Goal: Task Accomplishment & Management: Use online tool/utility

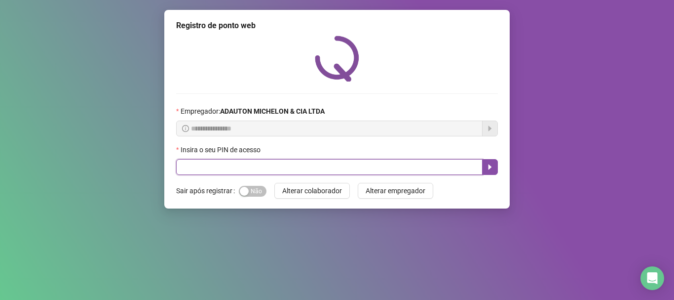
click at [182, 172] on input "text" at bounding box center [329, 167] width 306 height 16
type input "*****"
click at [488, 169] on icon "caret-right" at bounding box center [490, 167] width 8 height 8
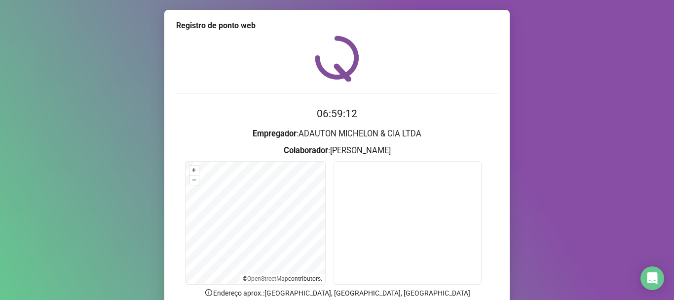
scroll to position [86, 0]
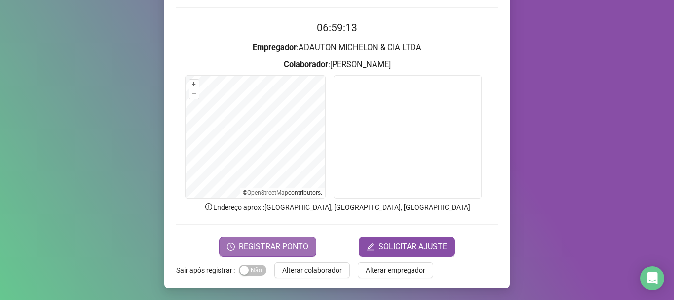
click at [283, 250] on span "REGISTRAR PONTO" at bounding box center [274, 246] width 70 height 12
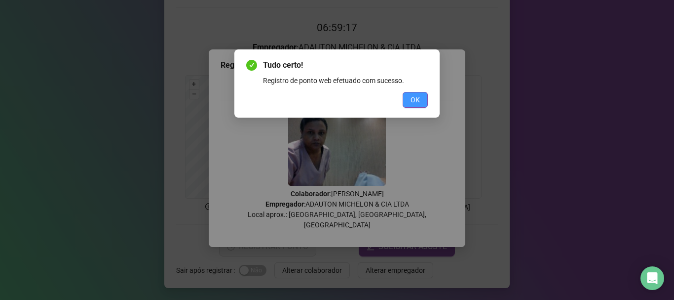
click at [423, 100] on button "OK" at bounding box center [415, 100] width 25 height 16
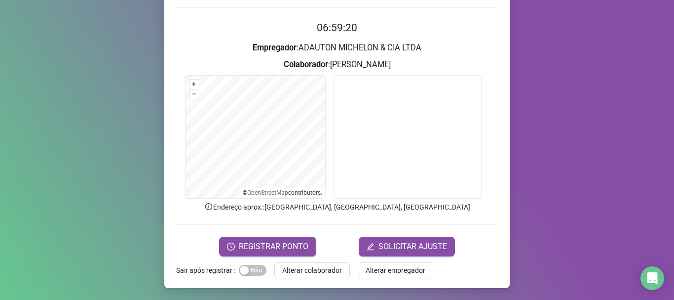
drag, startPoint x: 258, startPoint y: 271, endPoint x: 286, endPoint y: 279, distance: 28.9
click at [263, 273] on form "Sair após registrar Sim Não Alterar colaborador Alterar empregador" at bounding box center [337, 270] width 322 height 16
click at [286, 274] on span "Alterar colaborador" at bounding box center [312, 270] width 60 height 11
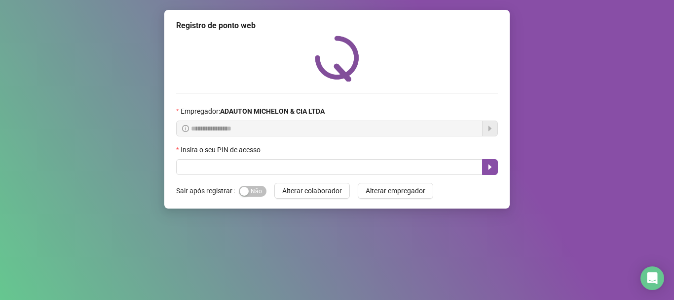
scroll to position [0, 0]
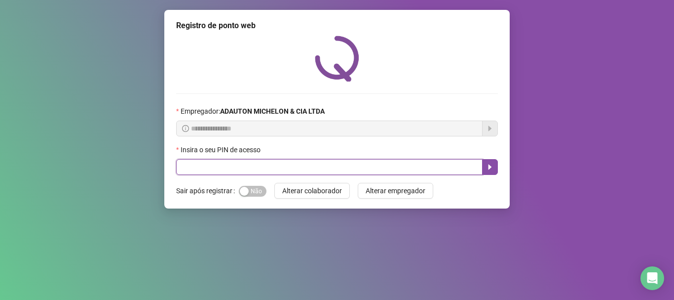
click at [312, 167] on input "text" at bounding box center [329, 167] width 306 height 16
type input "*****"
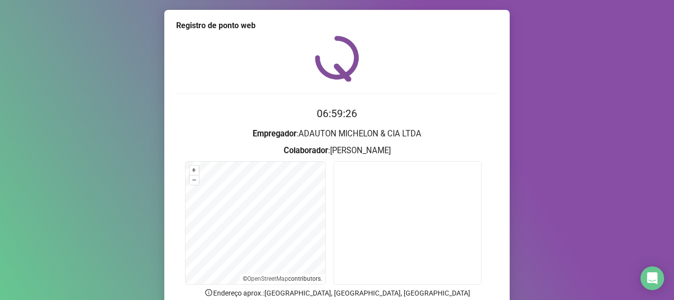
scroll to position [49, 0]
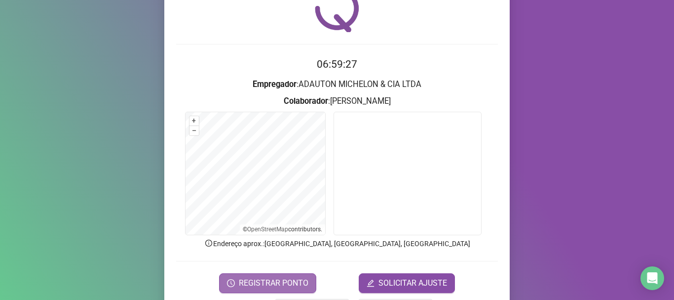
click at [277, 274] on button "REGISTRAR PONTO" at bounding box center [267, 283] width 97 height 20
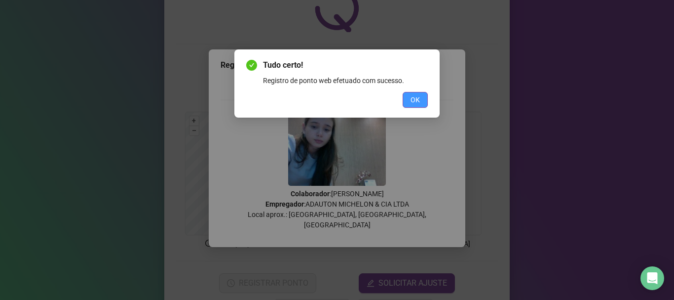
click at [422, 94] on button "OK" at bounding box center [415, 100] width 25 height 16
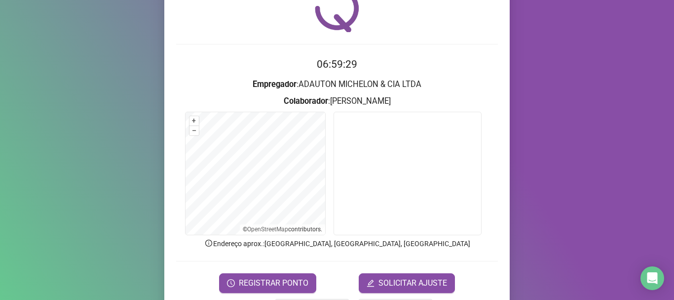
scroll to position [86, 0]
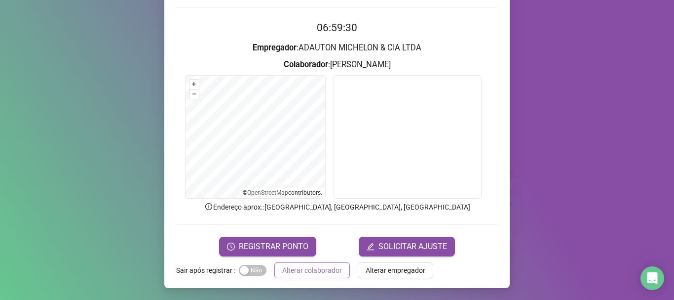
click at [289, 271] on span "Alterar colaborador" at bounding box center [312, 270] width 60 height 11
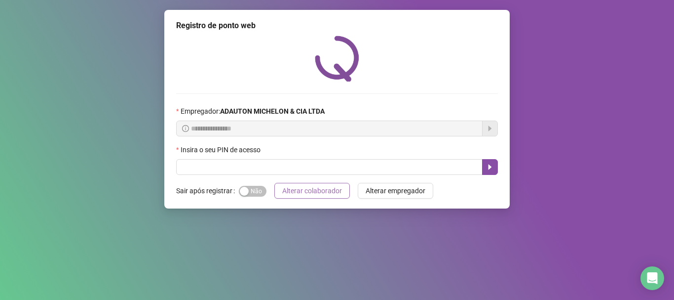
scroll to position [0, 0]
